Goal: Task Accomplishment & Management: Manage account settings

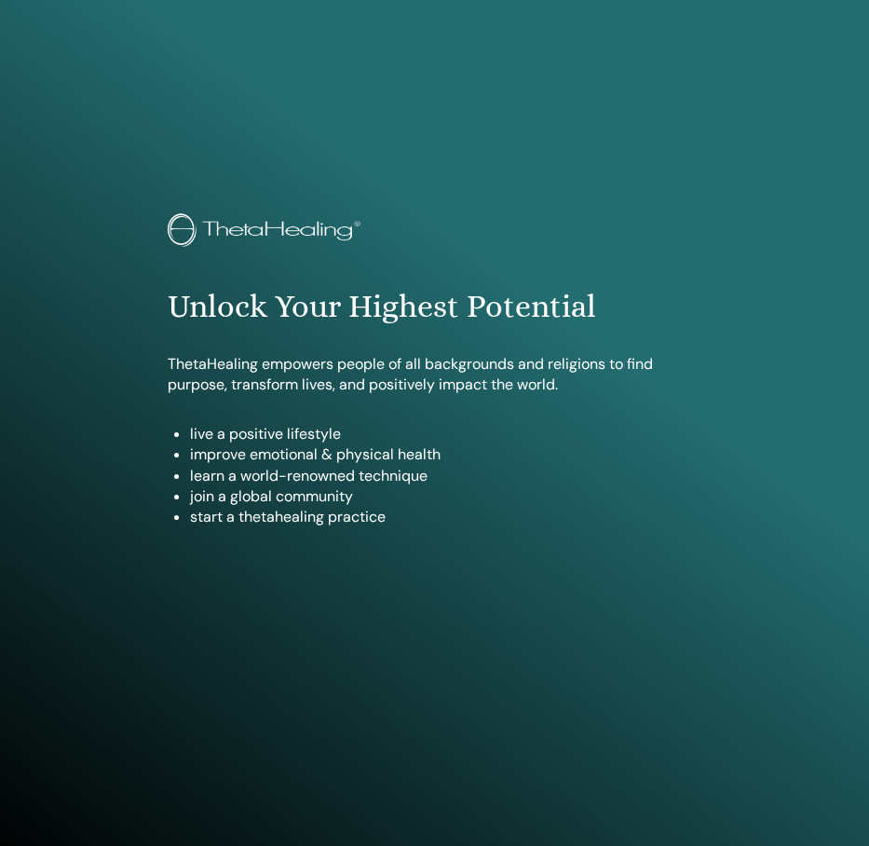
scroll to position [884, 0]
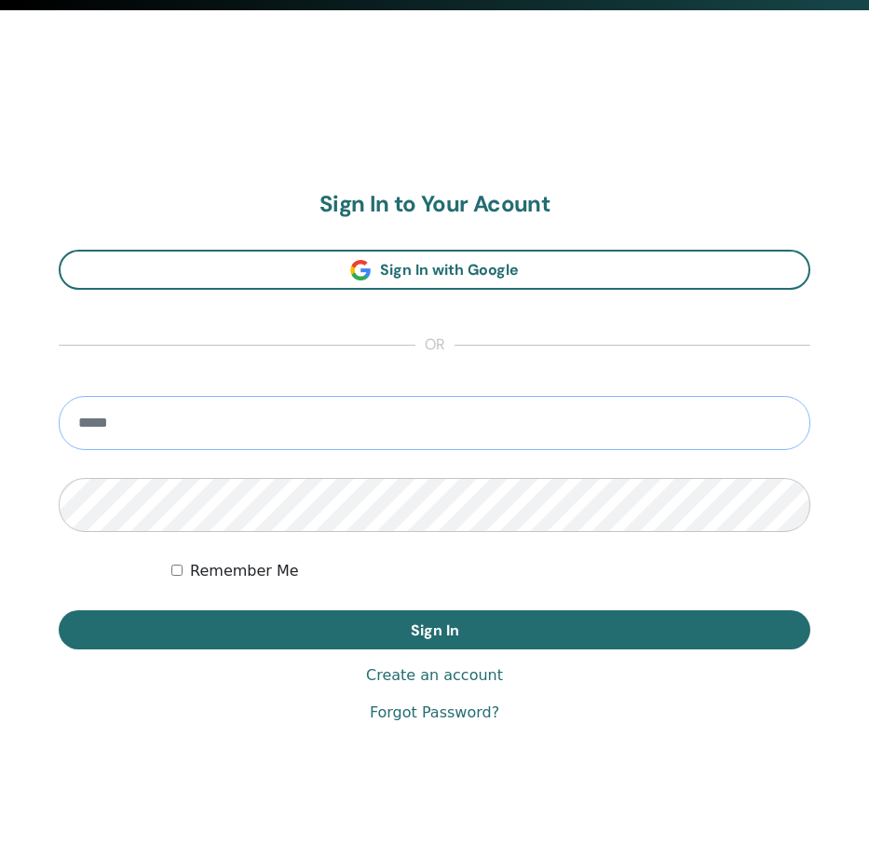
type input "**********"
click at [434, 629] on button "Sign In" at bounding box center [435, 629] width 752 height 39
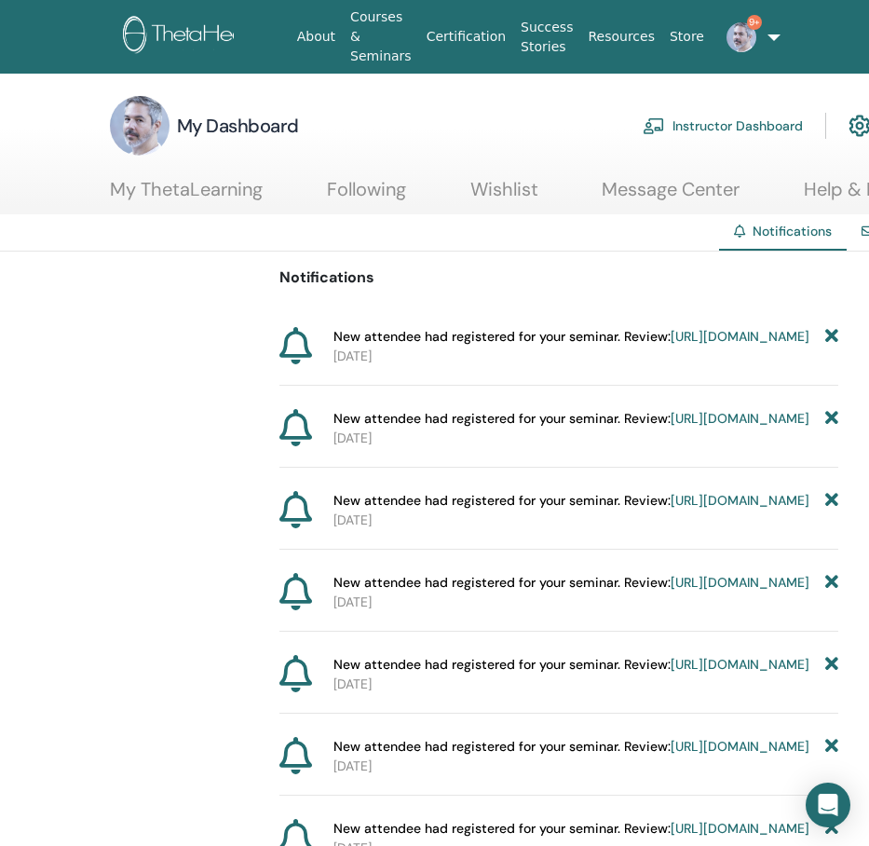
click at [740, 48] on img at bounding box center [742, 37] width 30 height 30
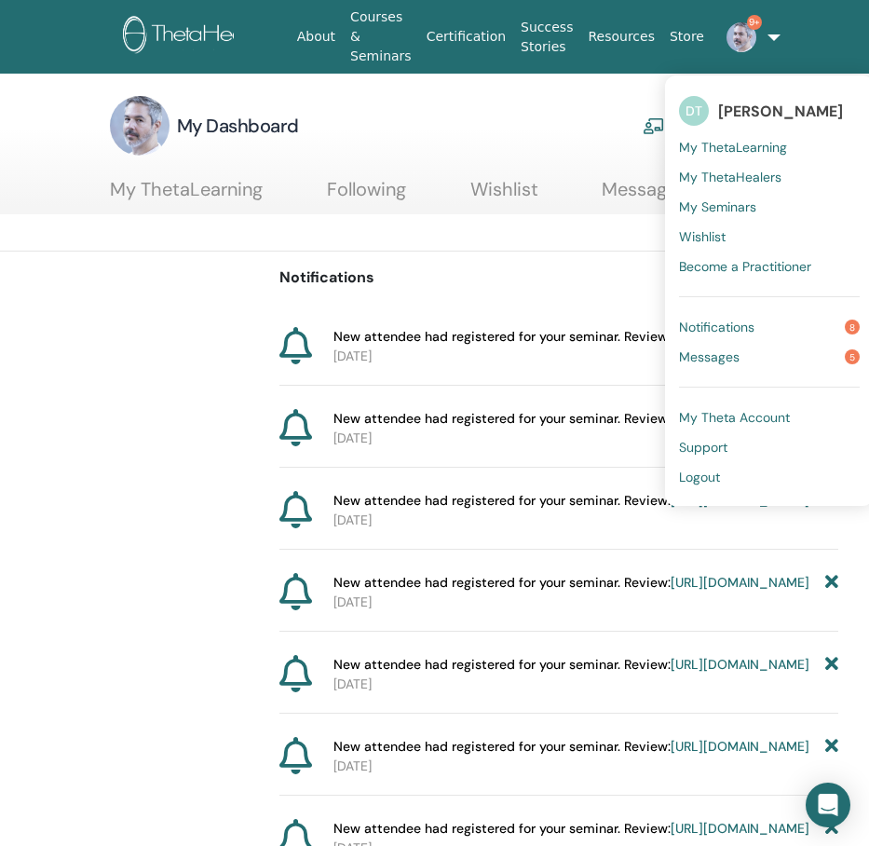
click at [724, 410] on span "My Theta Account" at bounding box center [734, 417] width 111 height 17
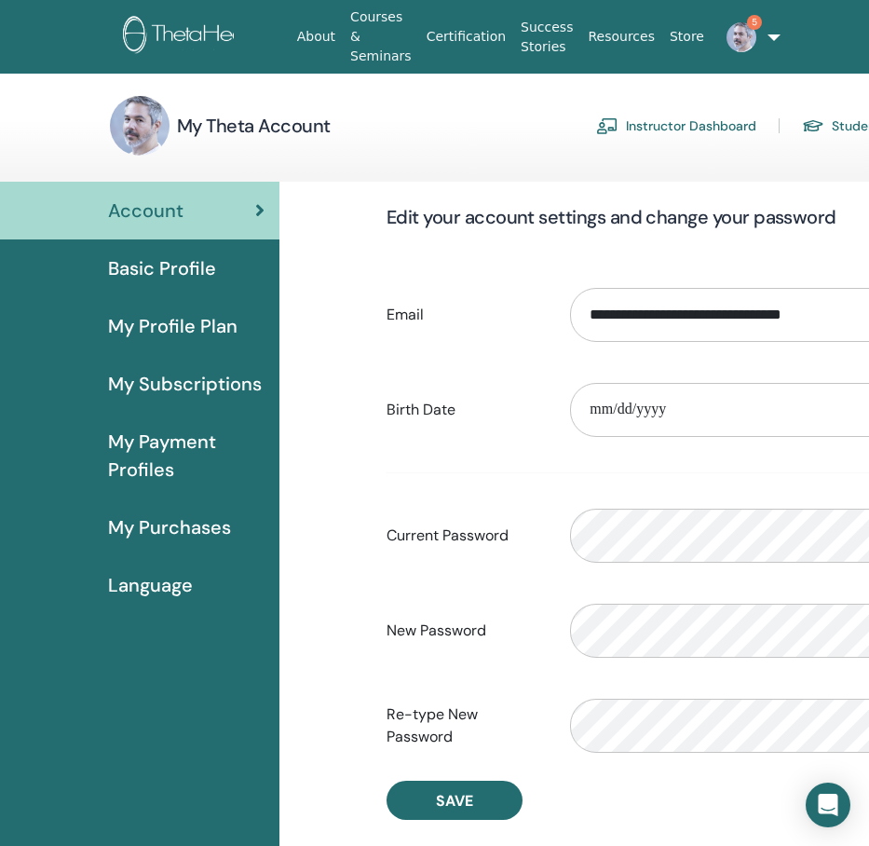
click at [701, 140] on link "Instructor Dashboard" at bounding box center [676, 126] width 160 height 30
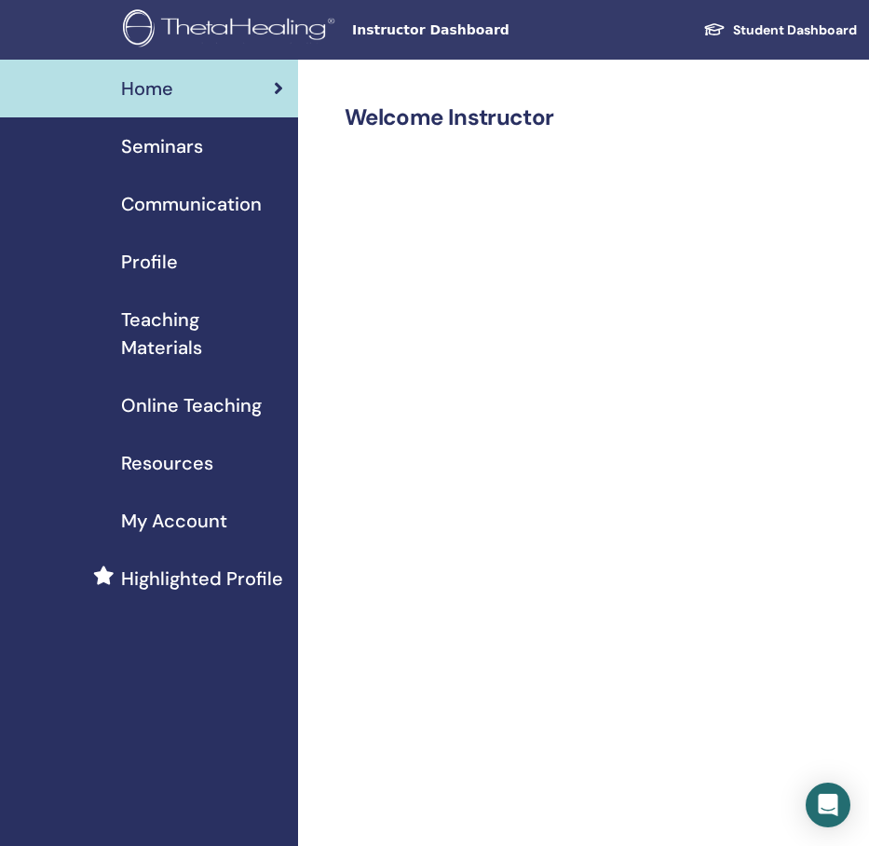
click at [177, 258] on div "Profile" at bounding box center [149, 262] width 268 height 28
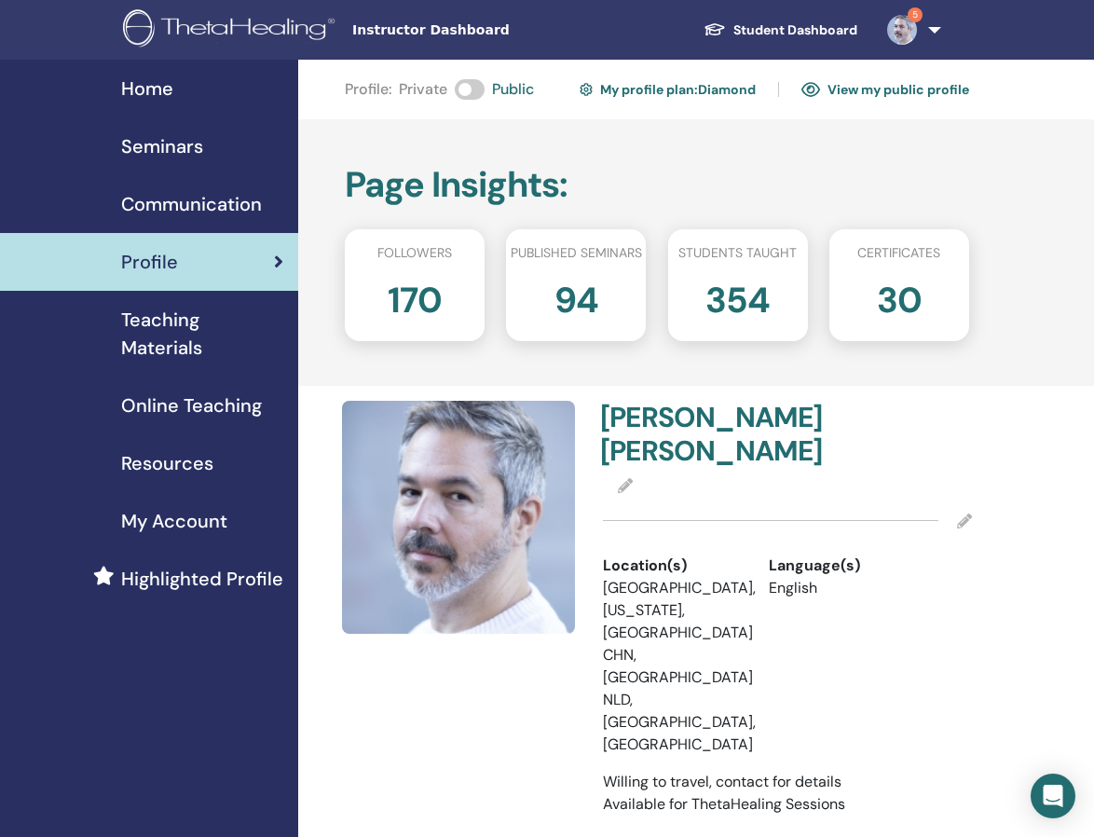
click at [173, 135] on span "Seminars" at bounding box center [162, 146] width 82 height 28
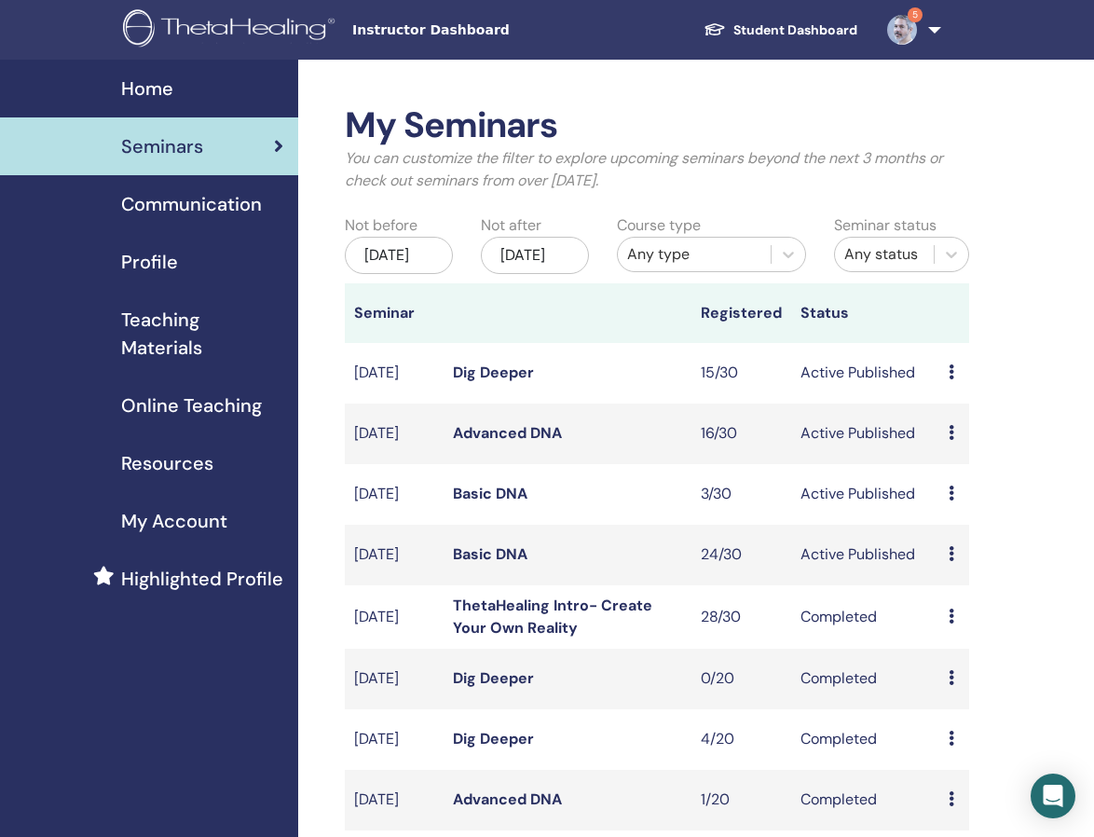
click at [954, 561] on icon at bounding box center [951, 553] width 6 height 15
click at [959, 614] on link "Edit" at bounding box center [949, 622] width 27 height 20
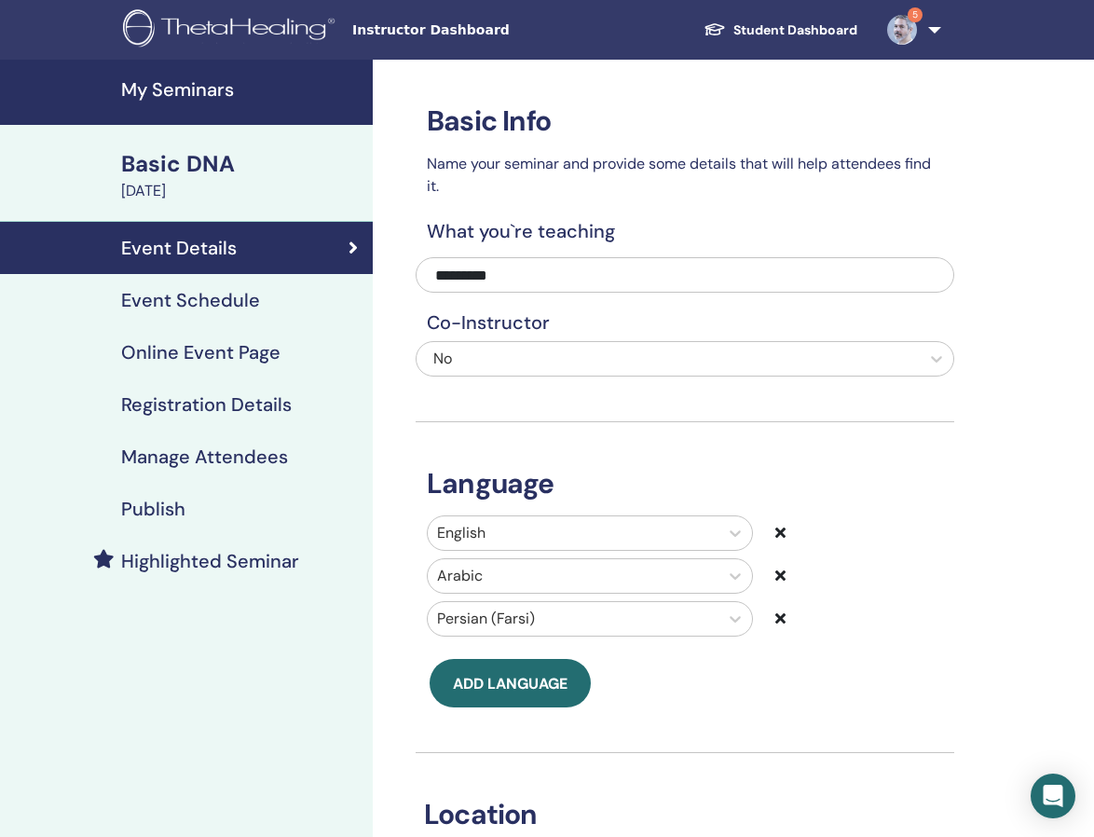
click at [276, 253] on div "Event Details" at bounding box center [186, 248] width 343 height 22
click at [186, 149] on div "Basic DNA" at bounding box center [241, 164] width 240 height 32
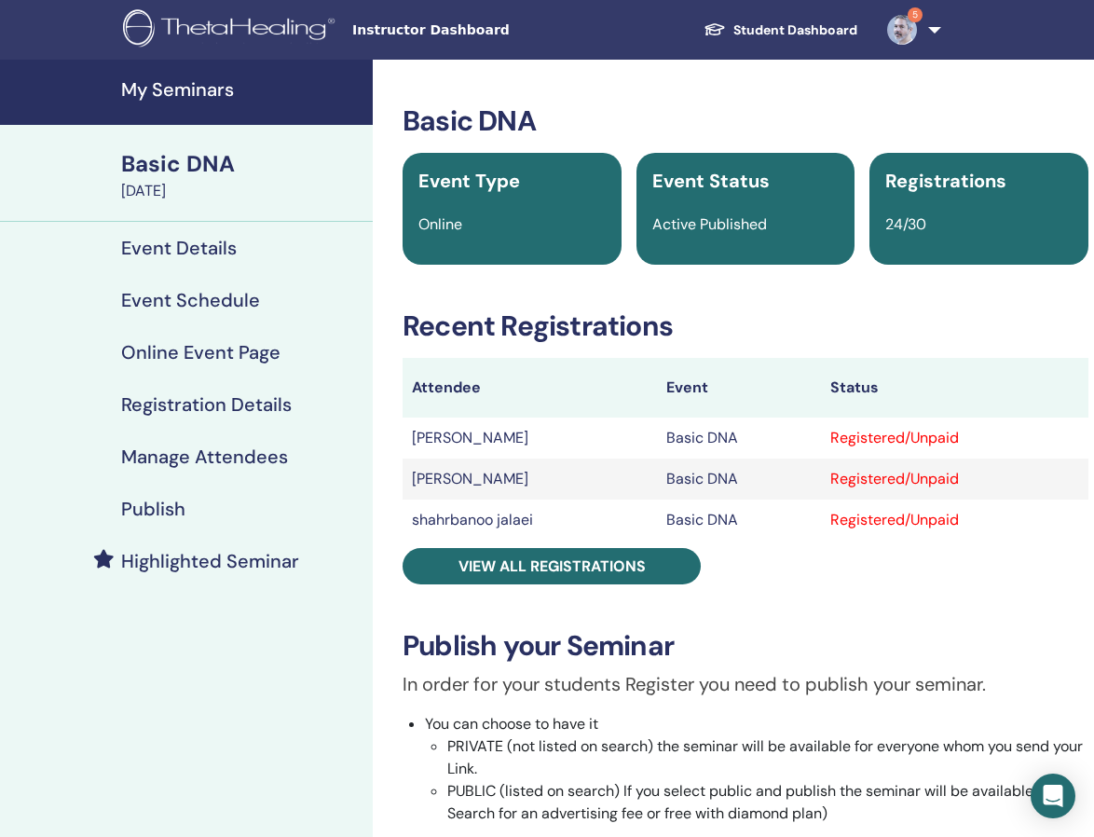
click at [177, 168] on div "Basic DNA" at bounding box center [241, 164] width 240 height 32
click at [182, 456] on h4 "Manage Attendees" at bounding box center [204, 456] width 167 height 22
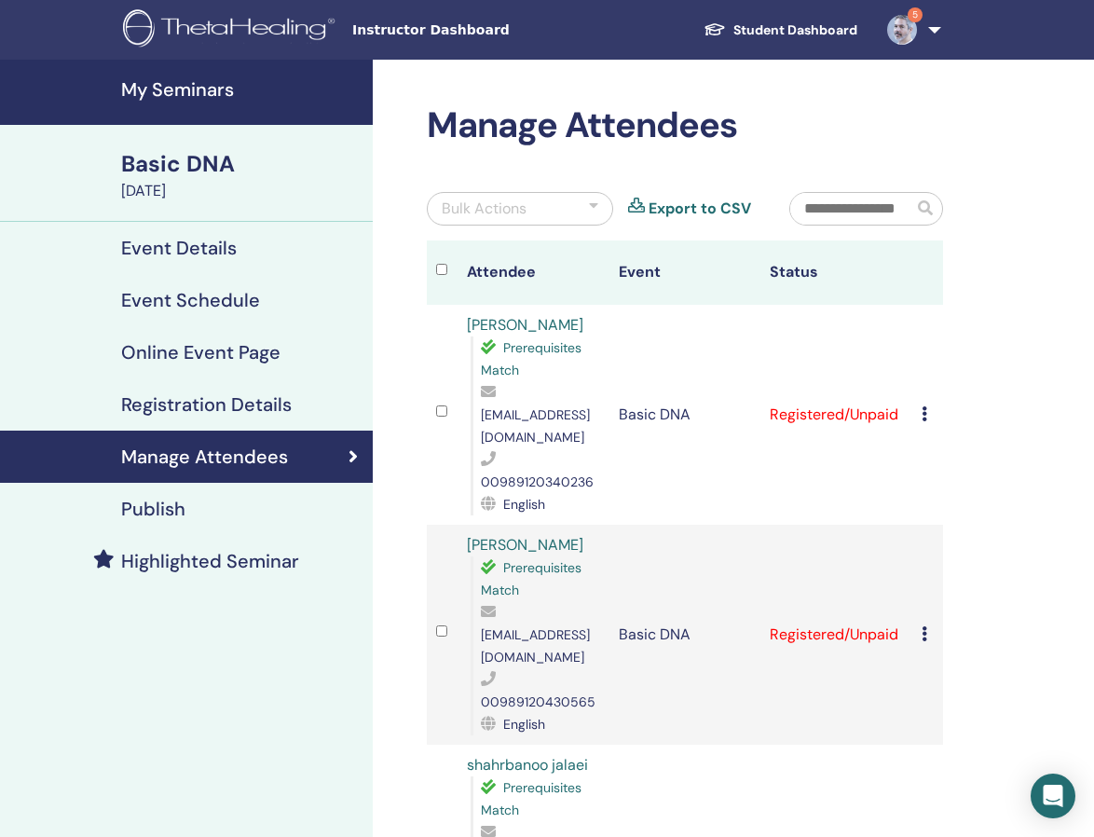
click at [238, 17] on img at bounding box center [232, 30] width 218 height 42
